Goal: Find specific page/section

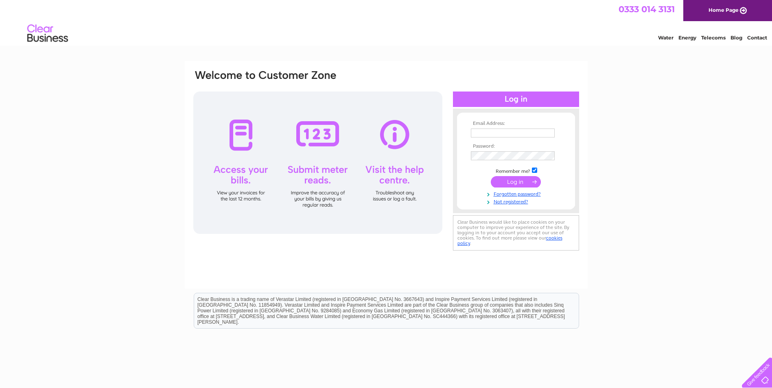
type input "panslabour2018@gmail.com"
click at [520, 182] on input "submit" at bounding box center [516, 181] width 50 height 11
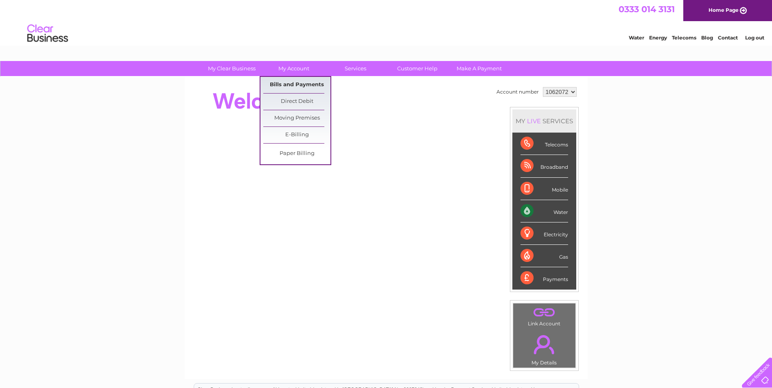
click at [286, 85] on link "Bills and Payments" at bounding box center [296, 85] width 67 height 16
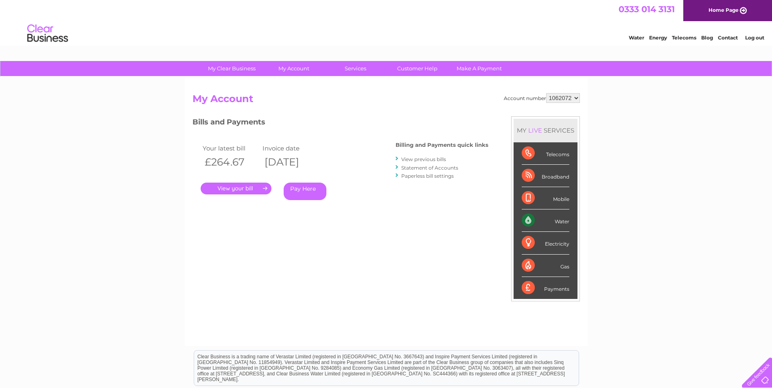
click at [238, 187] on link "." at bounding box center [236, 189] width 71 height 12
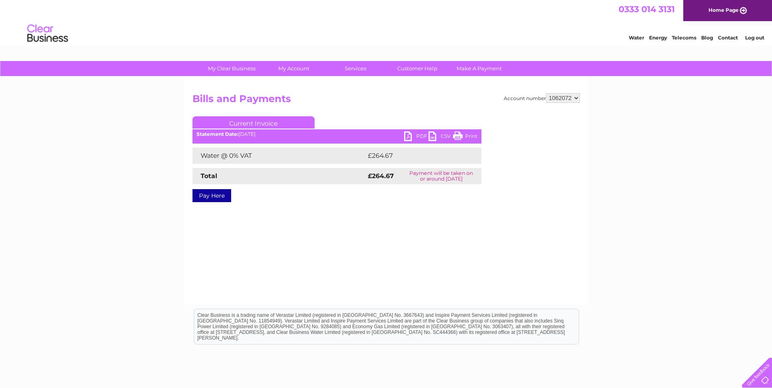
click at [459, 134] on link "Print" at bounding box center [465, 137] width 24 height 12
